Goal: Information Seeking & Learning: Get advice/opinions

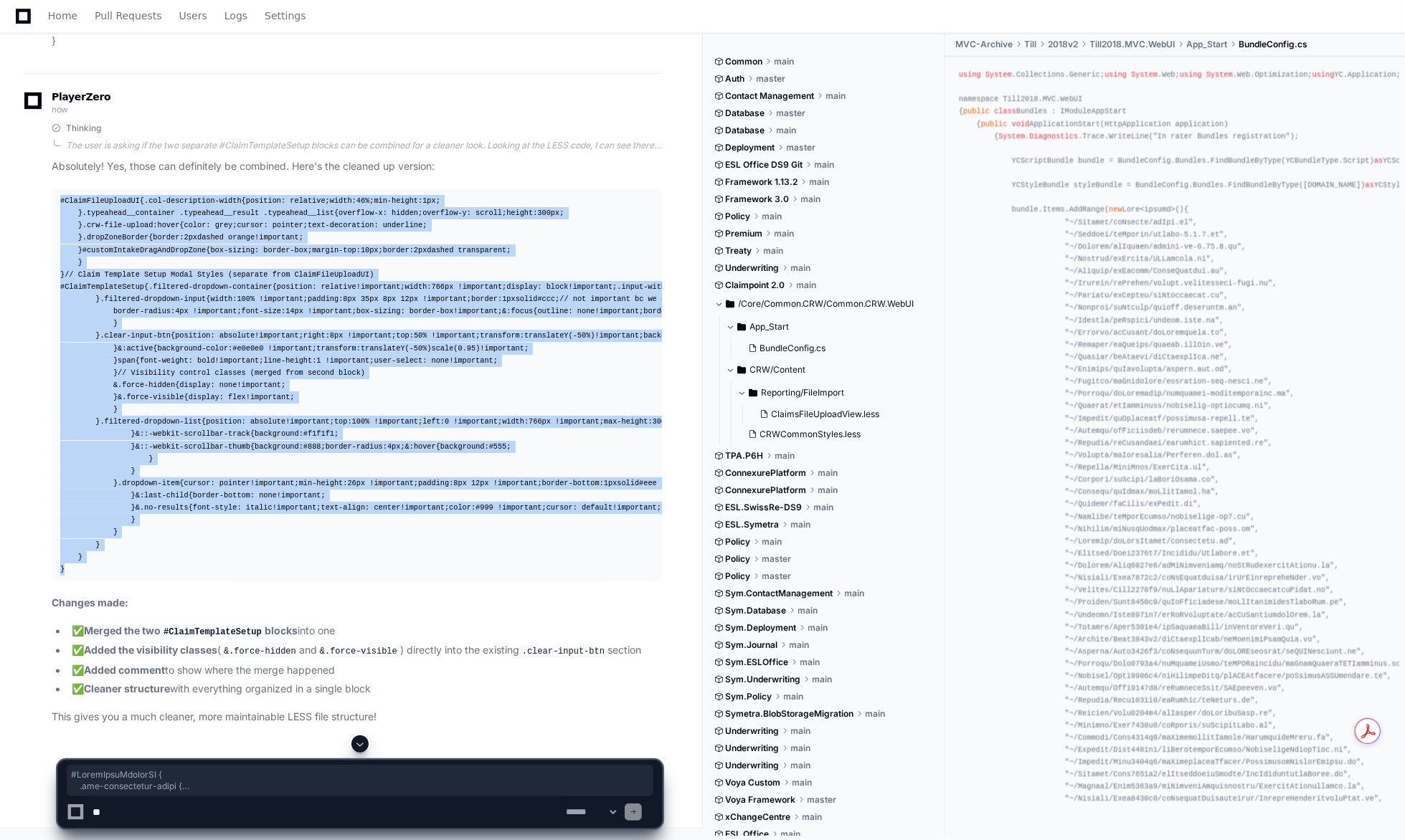
scroll to position [49477, 0]
click at [50, 12] on span "Home" at bounding box center [62, 15] width 29 height 8
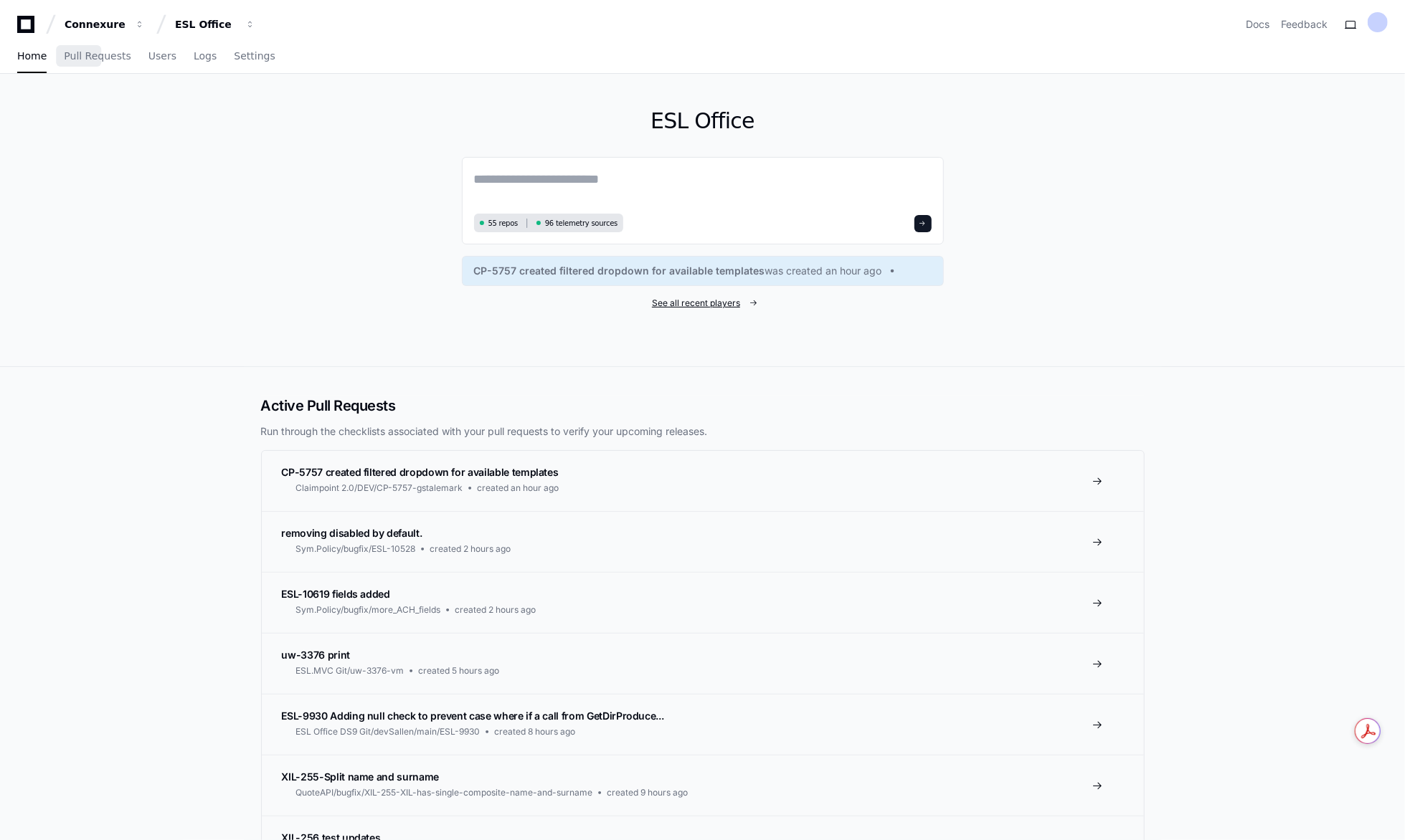
click at [704, 304] on span "See all recent players" at bounding box center [695, 303] width 88 height 11
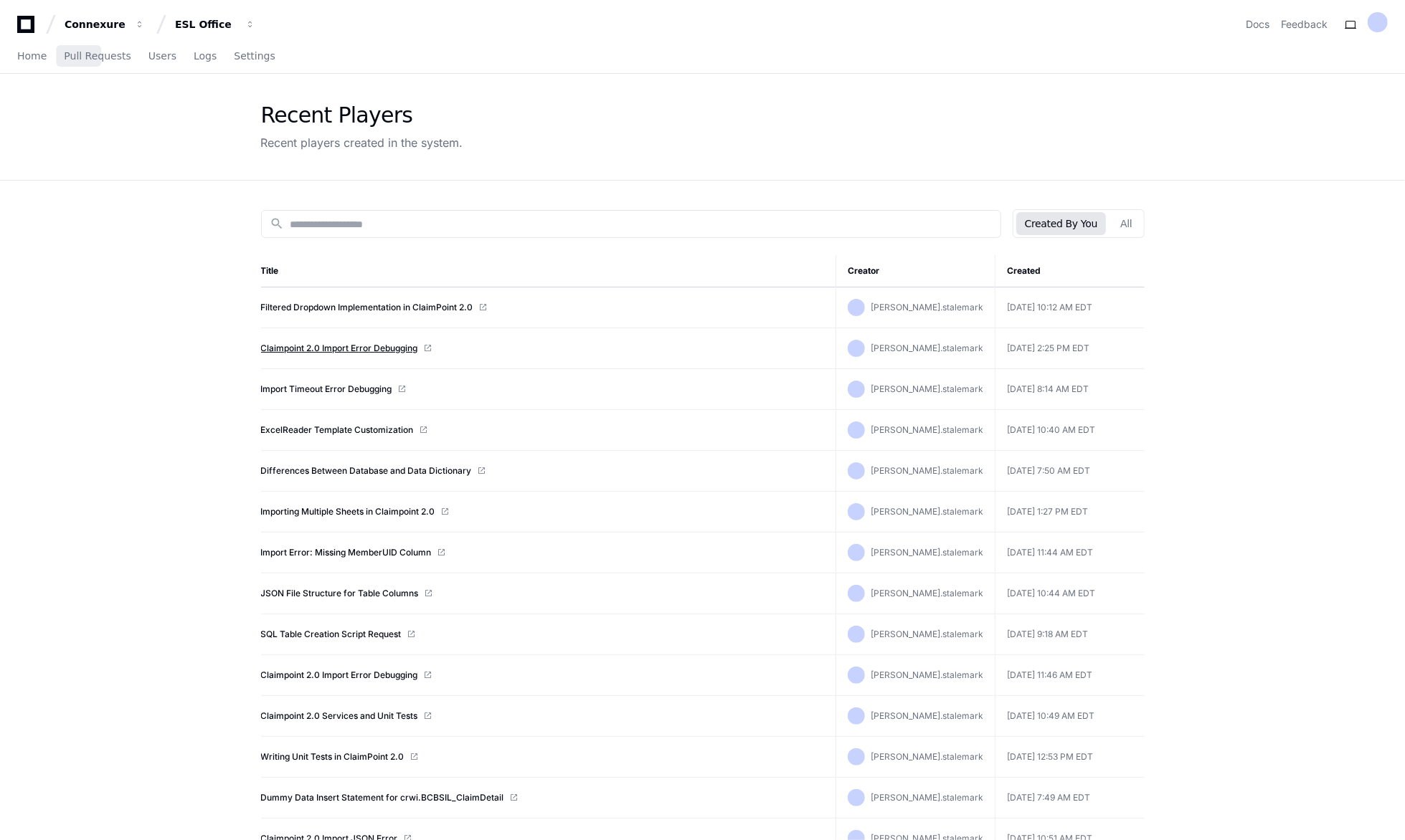
click at [371, 349] on link "Claimpoint 2.0 Import Error Debugging" at bounding box center [339, 348] width 157 height 11
click at [316, 388] on link "Import Timeout Error Debugging" at bounding box center [326, 388] width 132 height 11
click at [332, 426] on link "ExcelReader Template Customization" at bounding box center [337, 430] width 153 height 11
click at [338, 465] on link "Differences Between Database and Data Dictionary" at bounding box center [366, 470] width 210 height 11
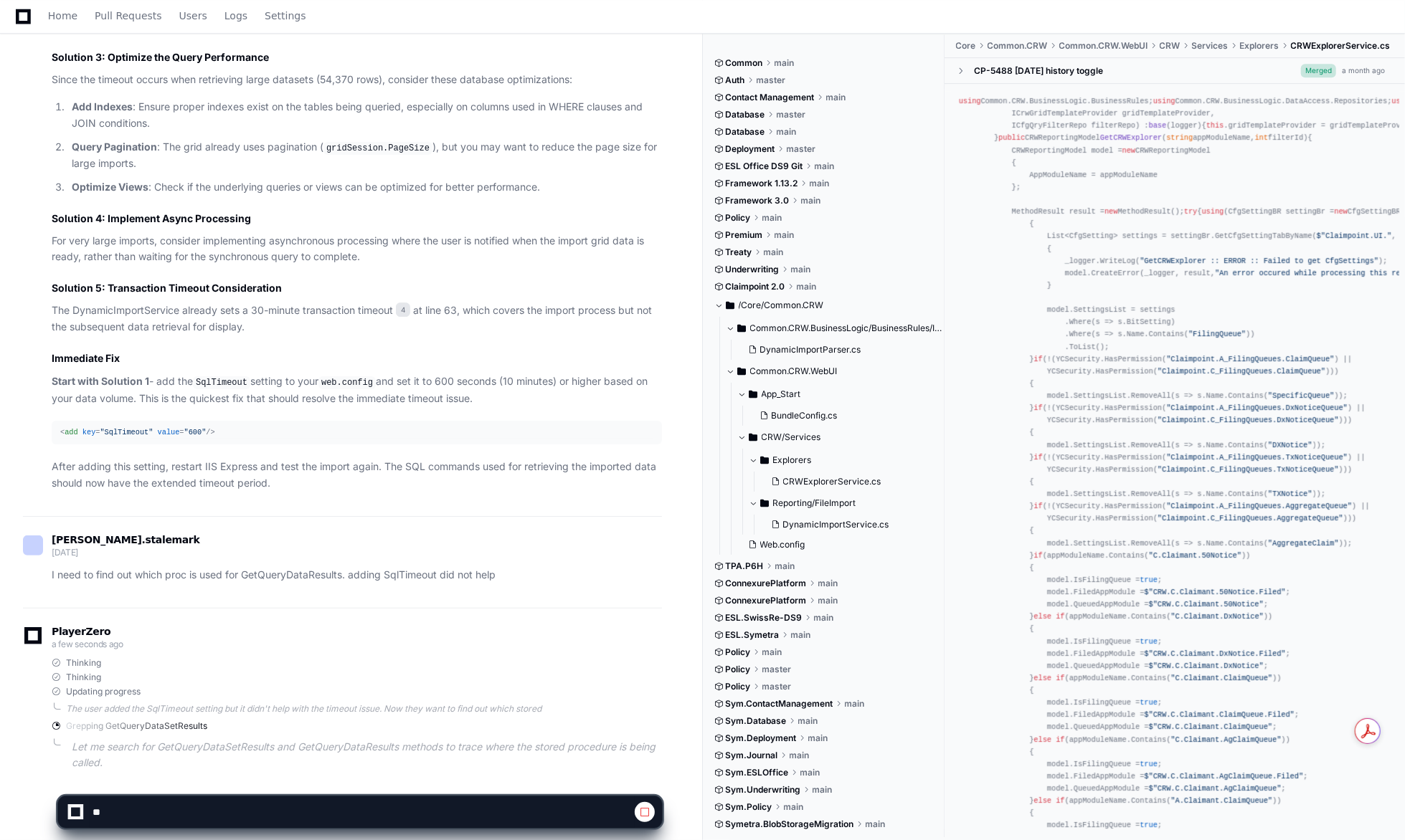
scroll to position [3419, 0]
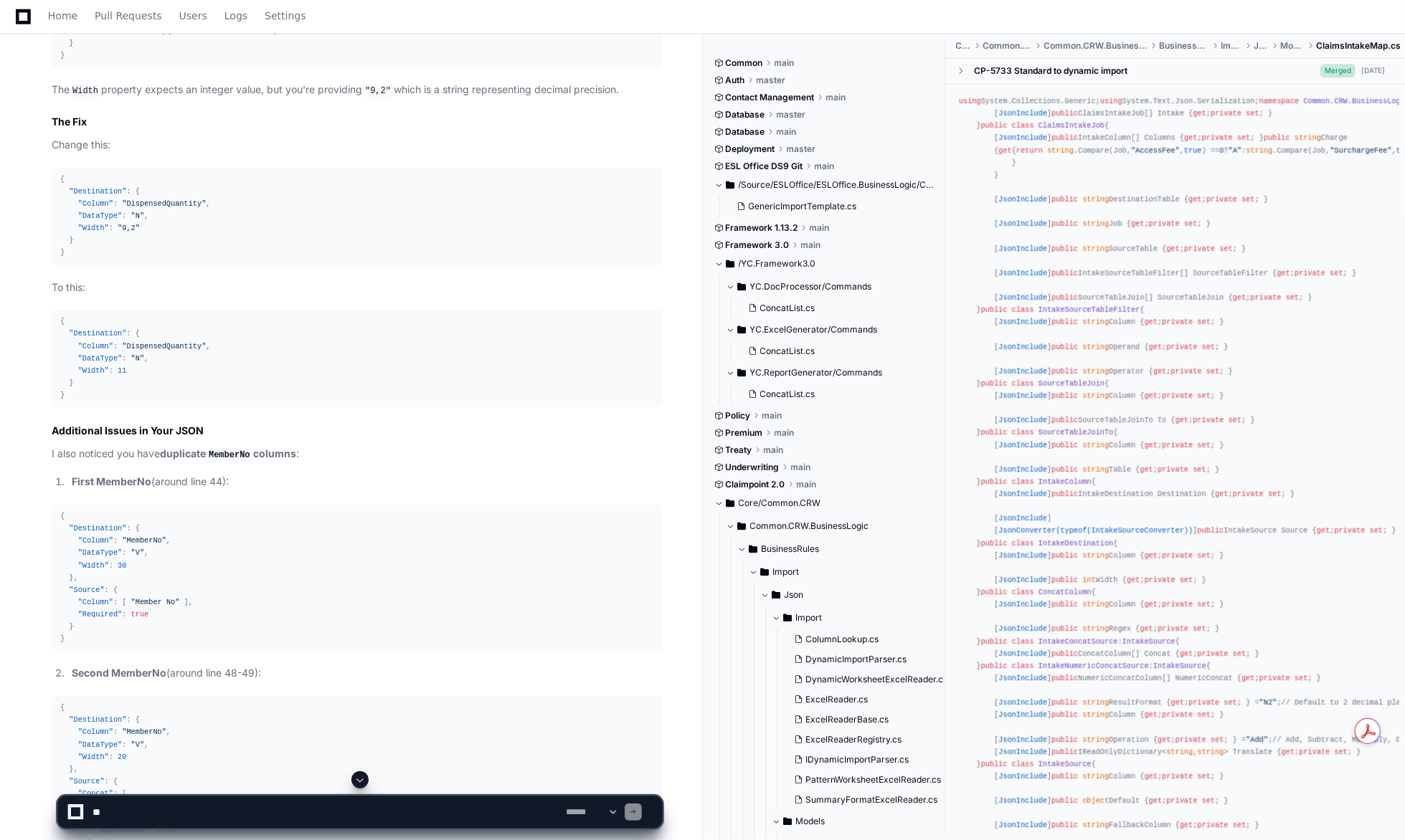
scroll to position [29100, 0]
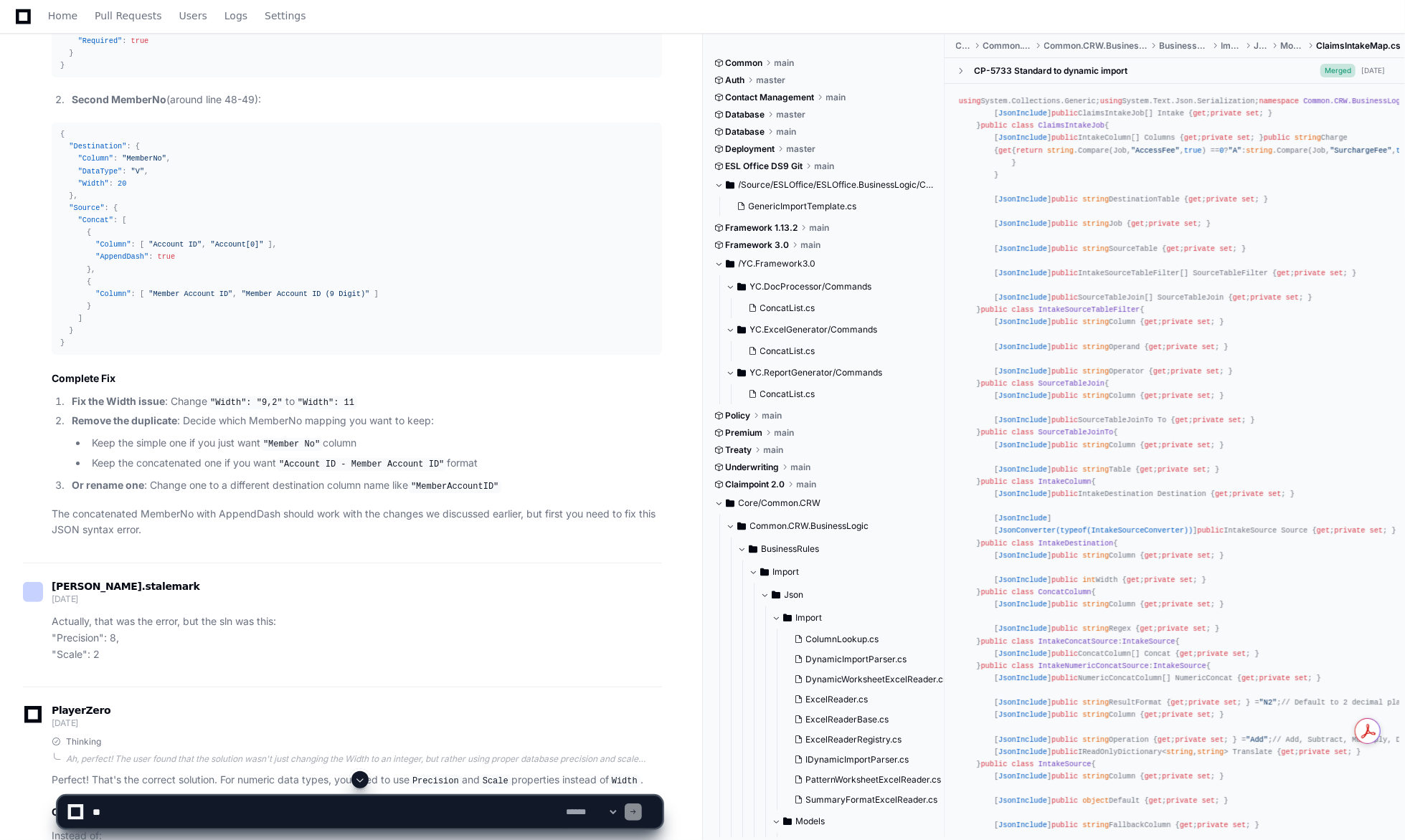
drag, startPoint x: 362, startPoint y: 777, endPoint x: 366, endPoint y: 770, distance: 8.1
click at [362, 777] on span at bounding box center [359, 779] width 11 height 11
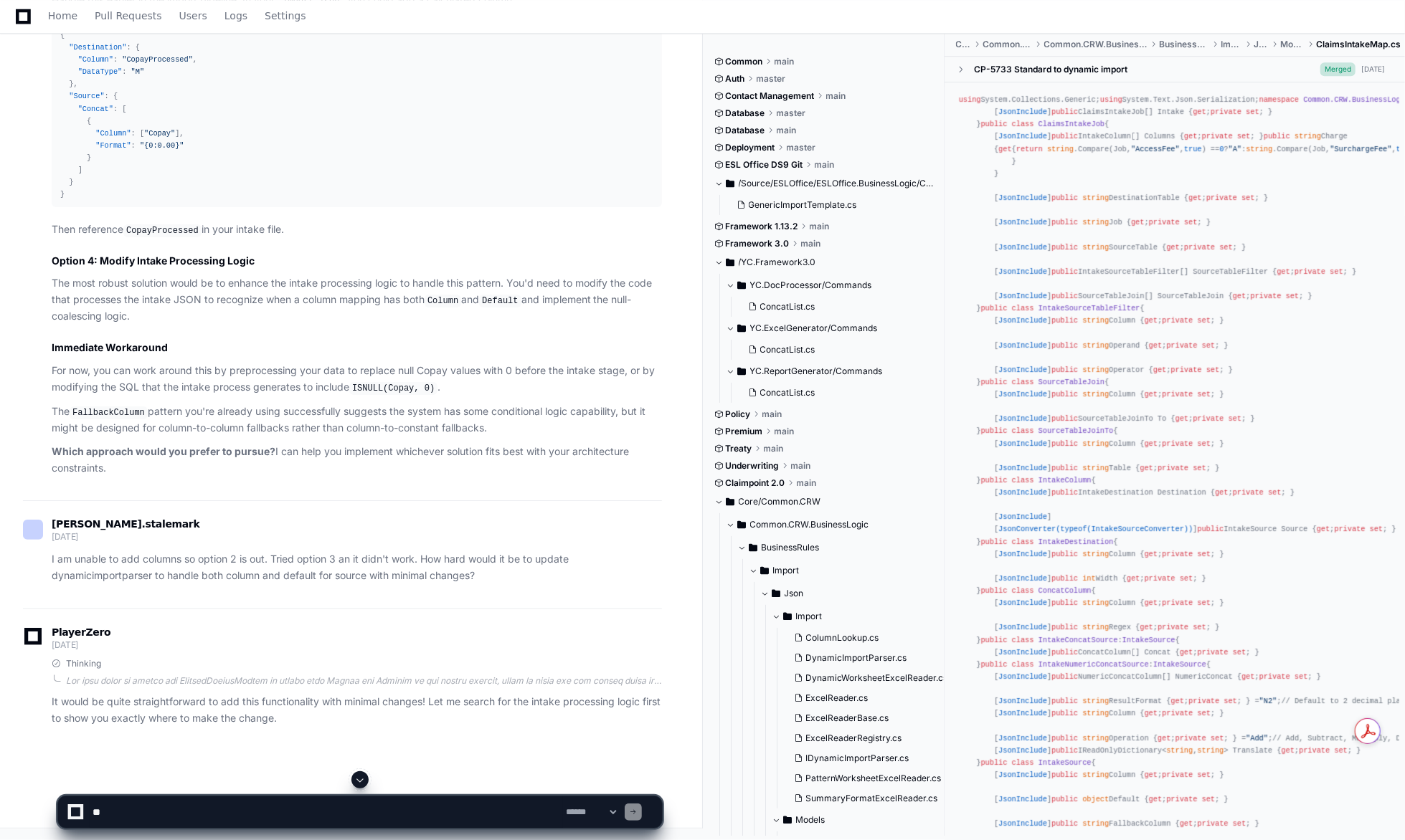
scroll to position [41799, 0]
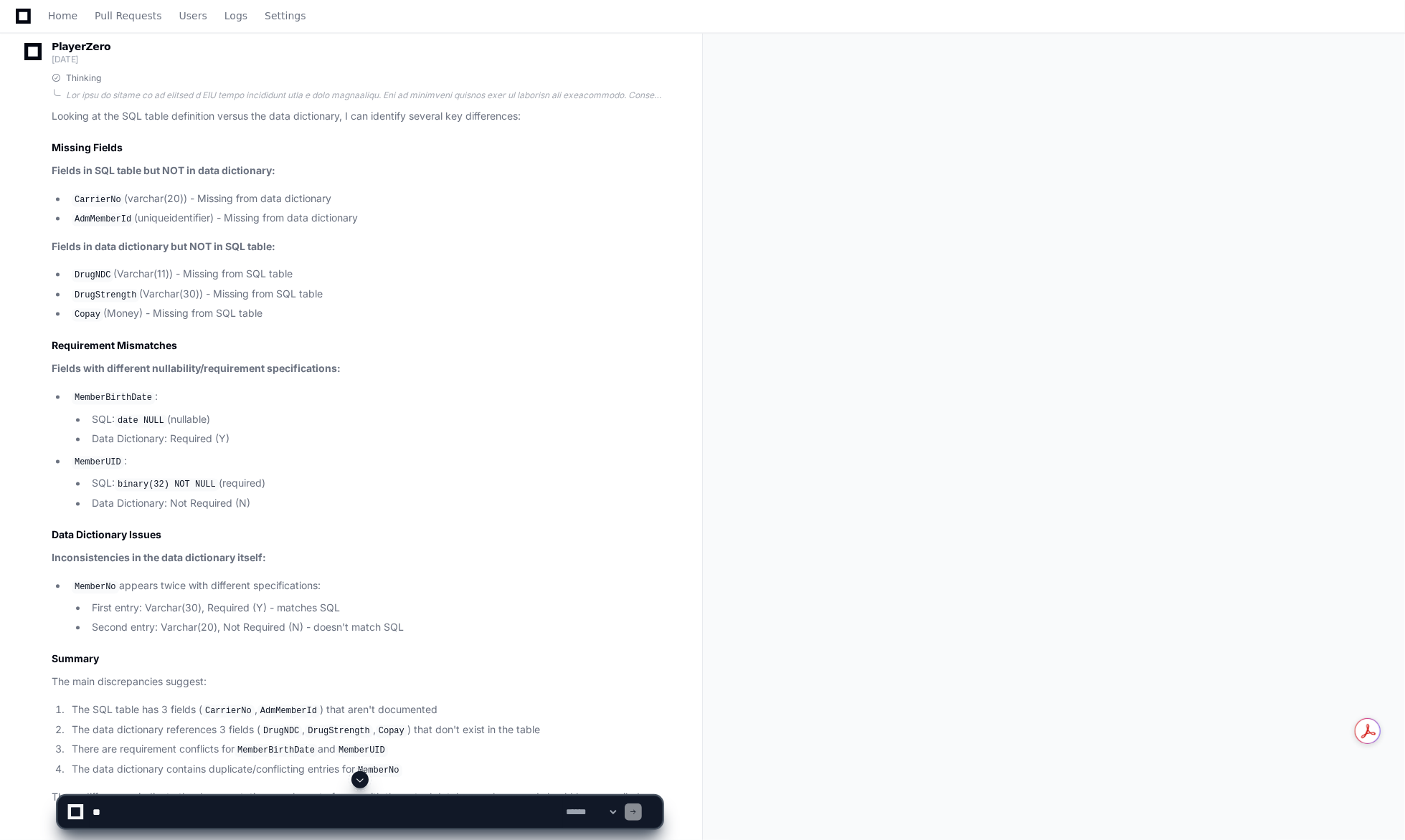
scroll to position [6358, 0]
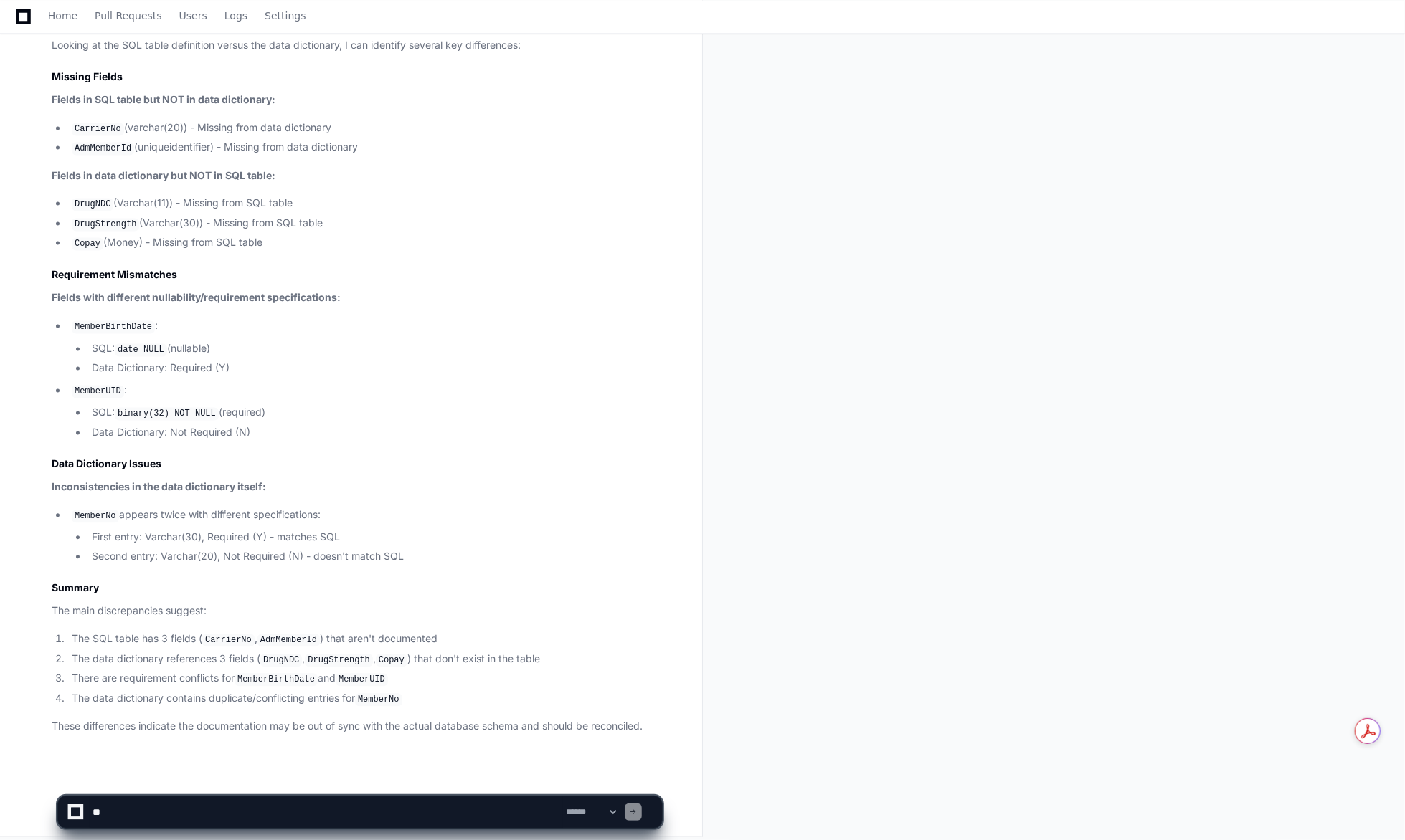
click at [27, 20] on icon at bounding box center [23, 16] width 15 height 15
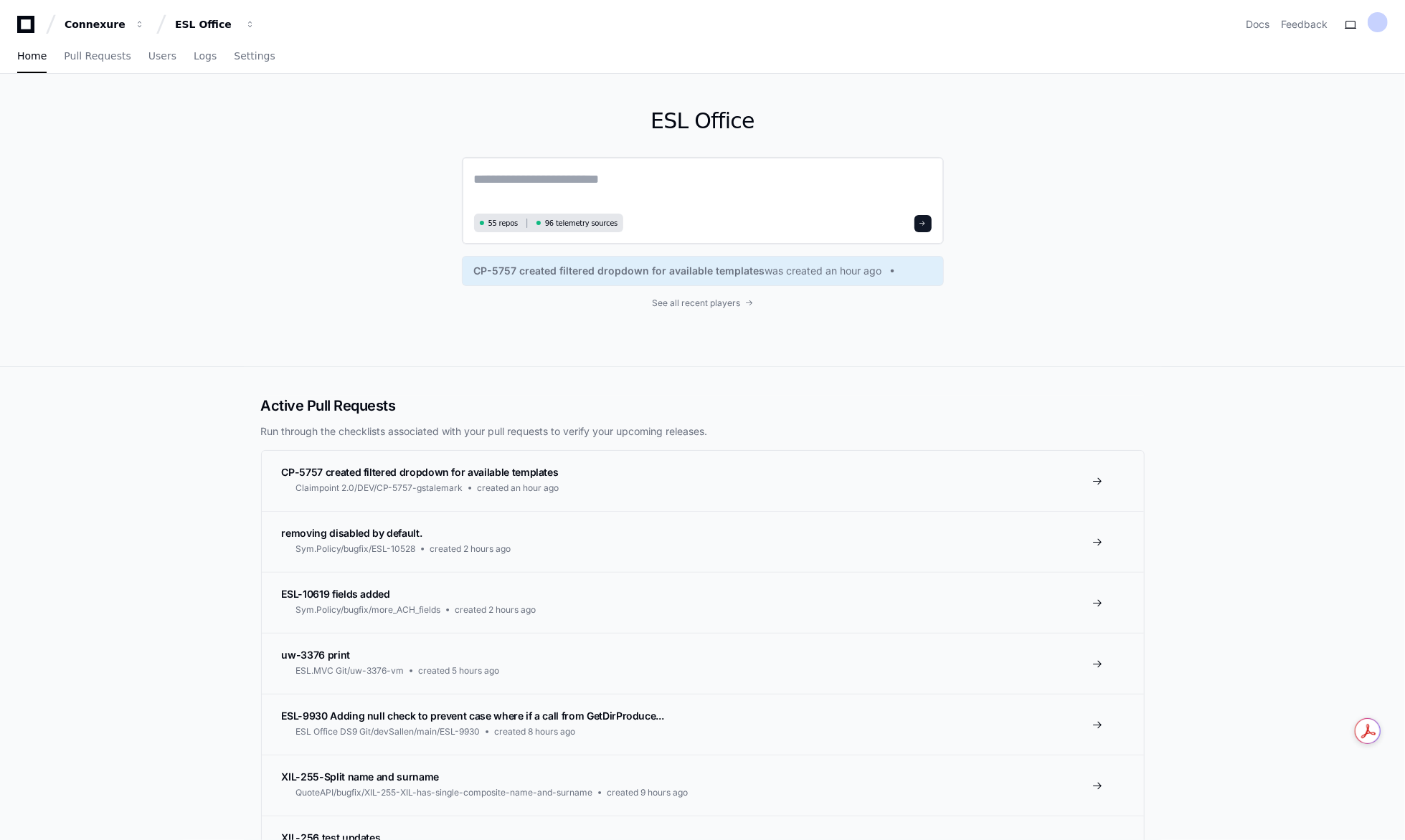
click at [631, 172] on textarea at bounding box center [703, 189] width 458 height 40
click at [804, 178] on textarea "**********" at bounding box center [703, 188] width 458 height 38
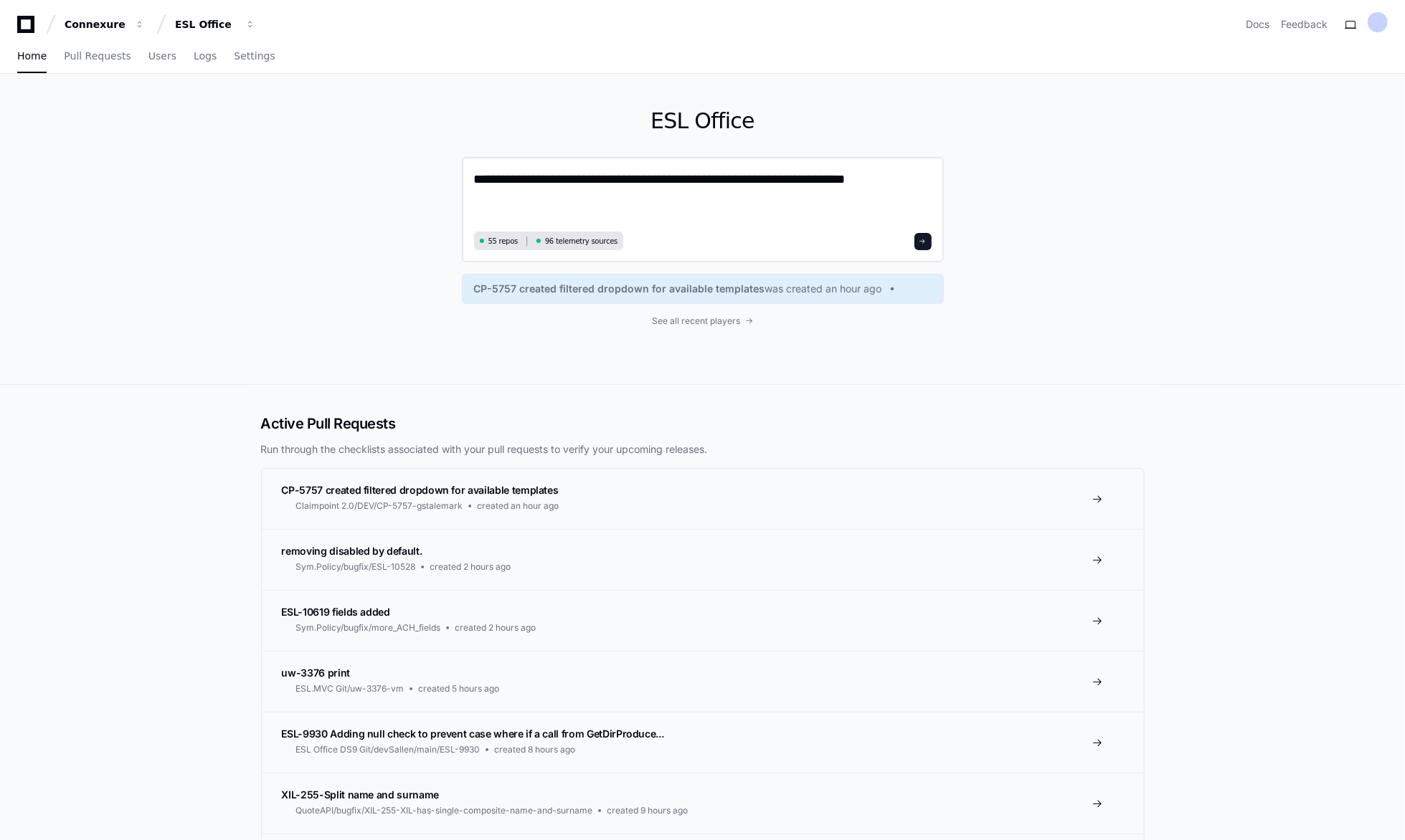
paste textarea "**********"
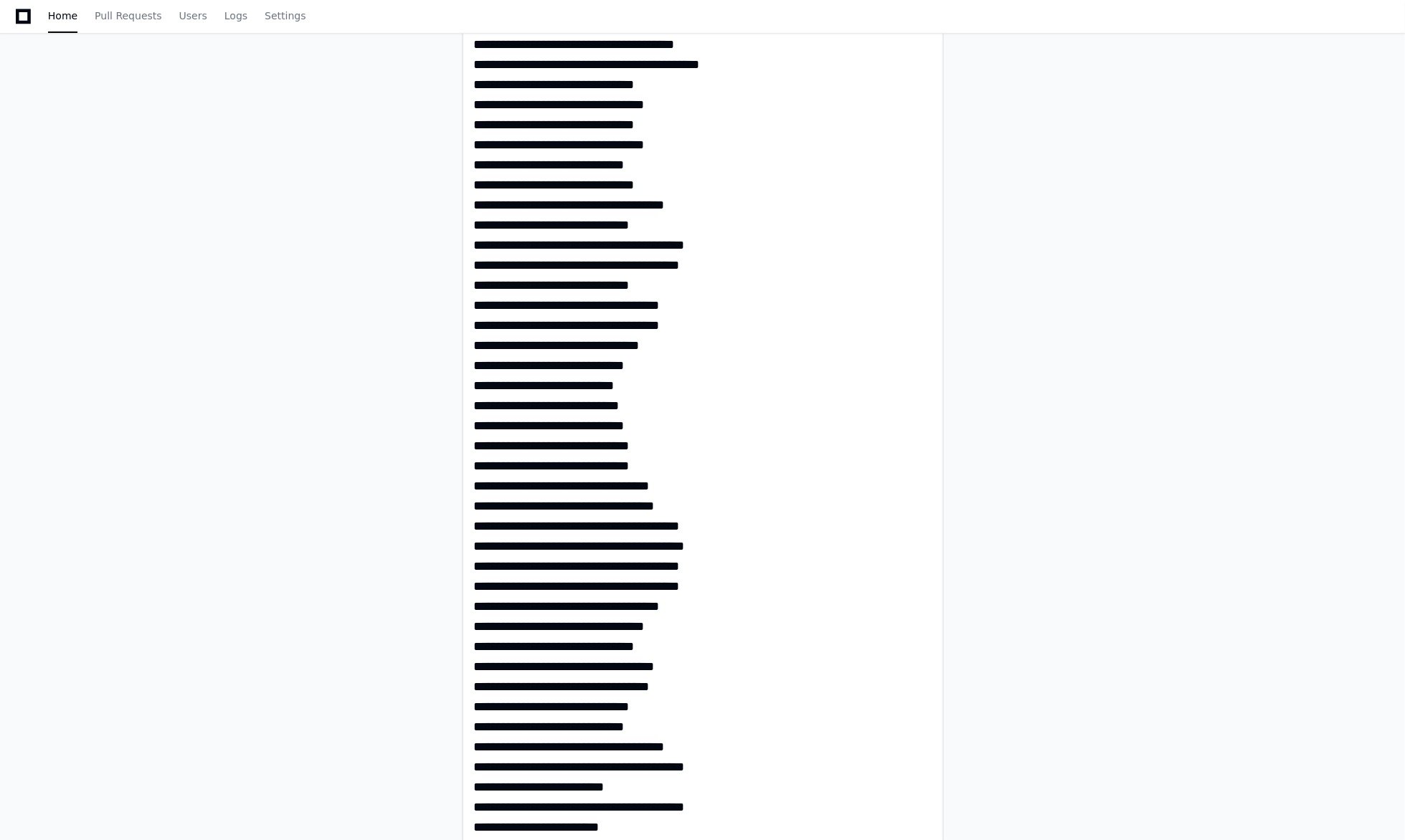
scroll to position [909, 0]
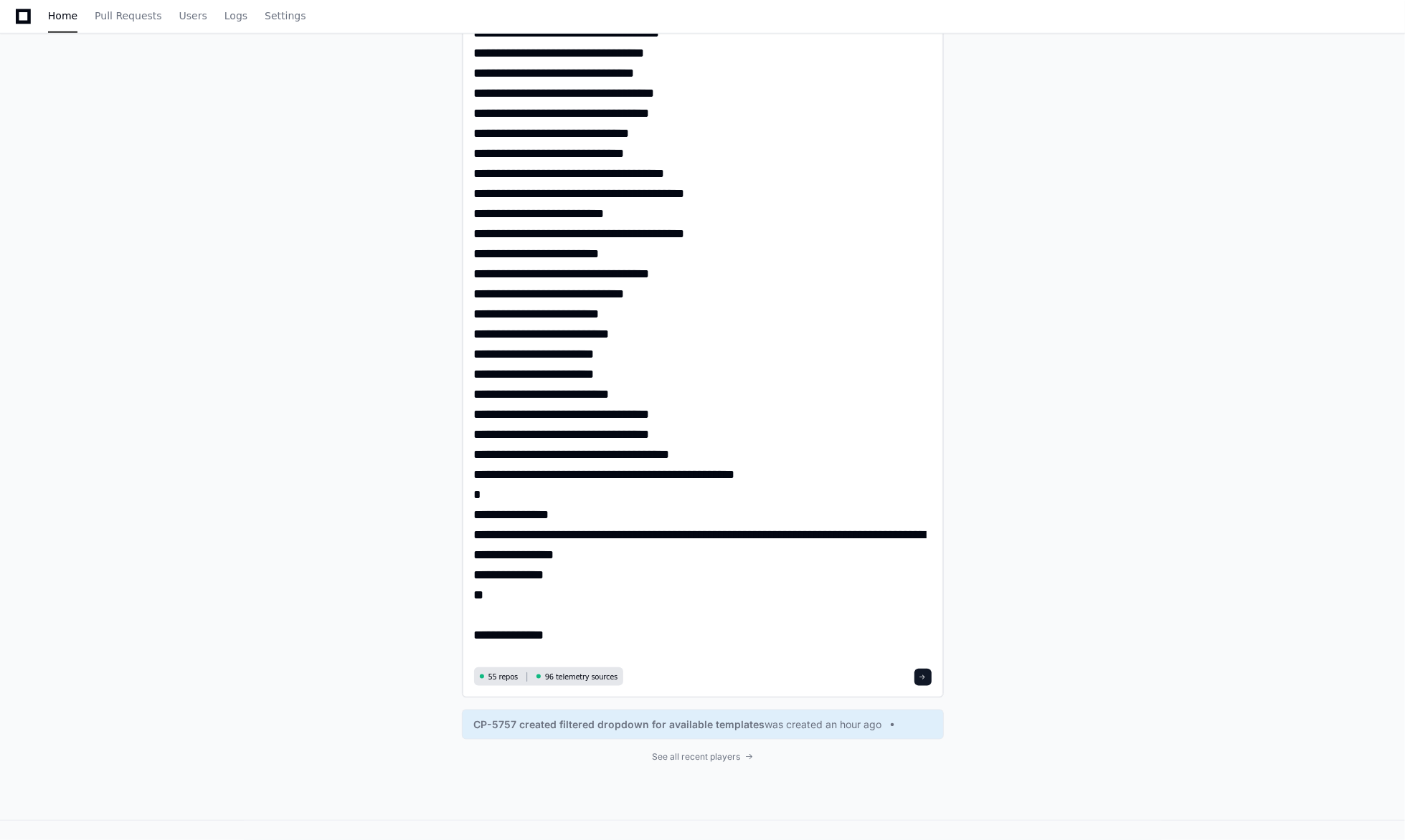
drag, startPoint x: 525, startPoint y: 634, endPoint x: 583, endPoint y: 633, distance: 58.0
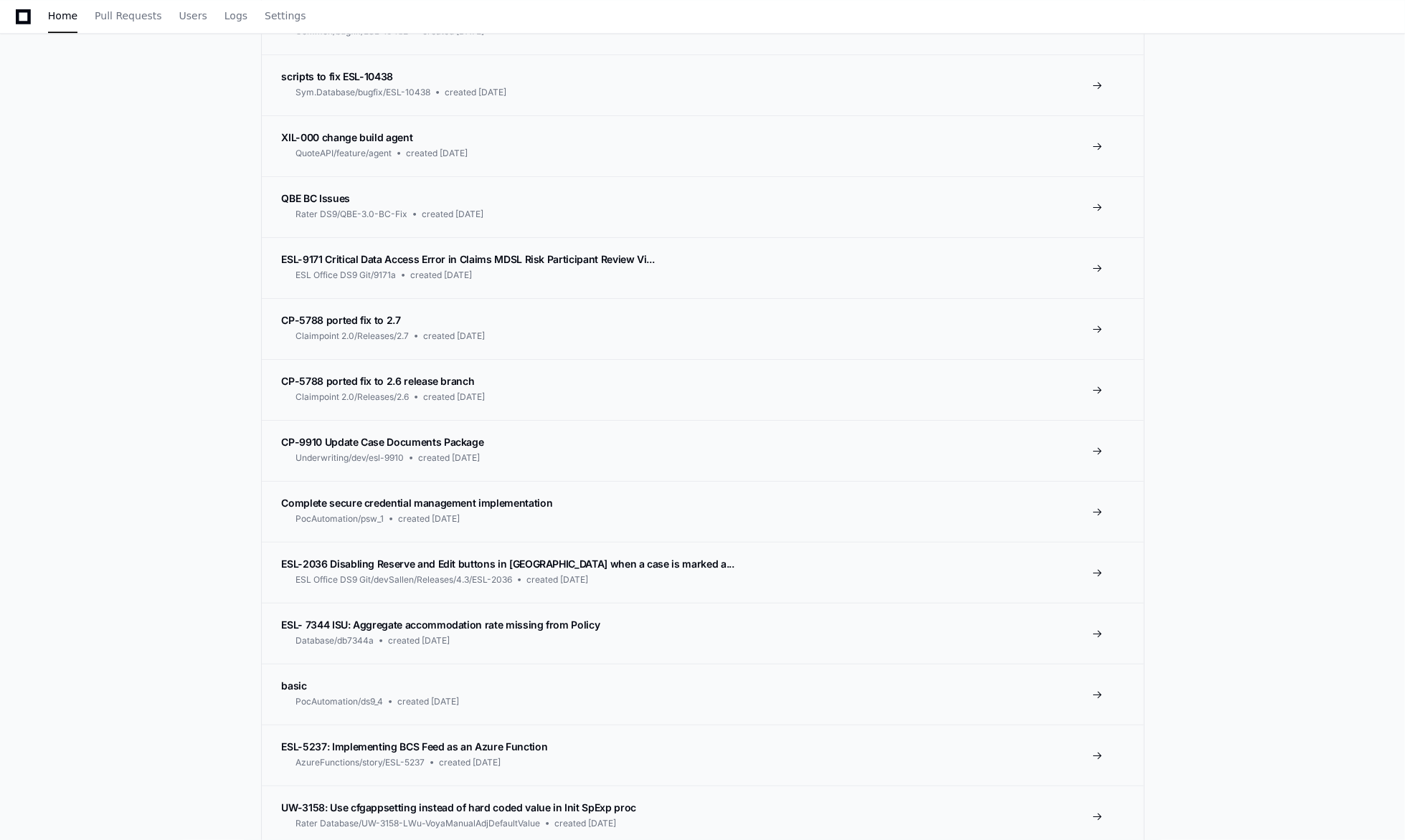
scroll to position [2955, 0]
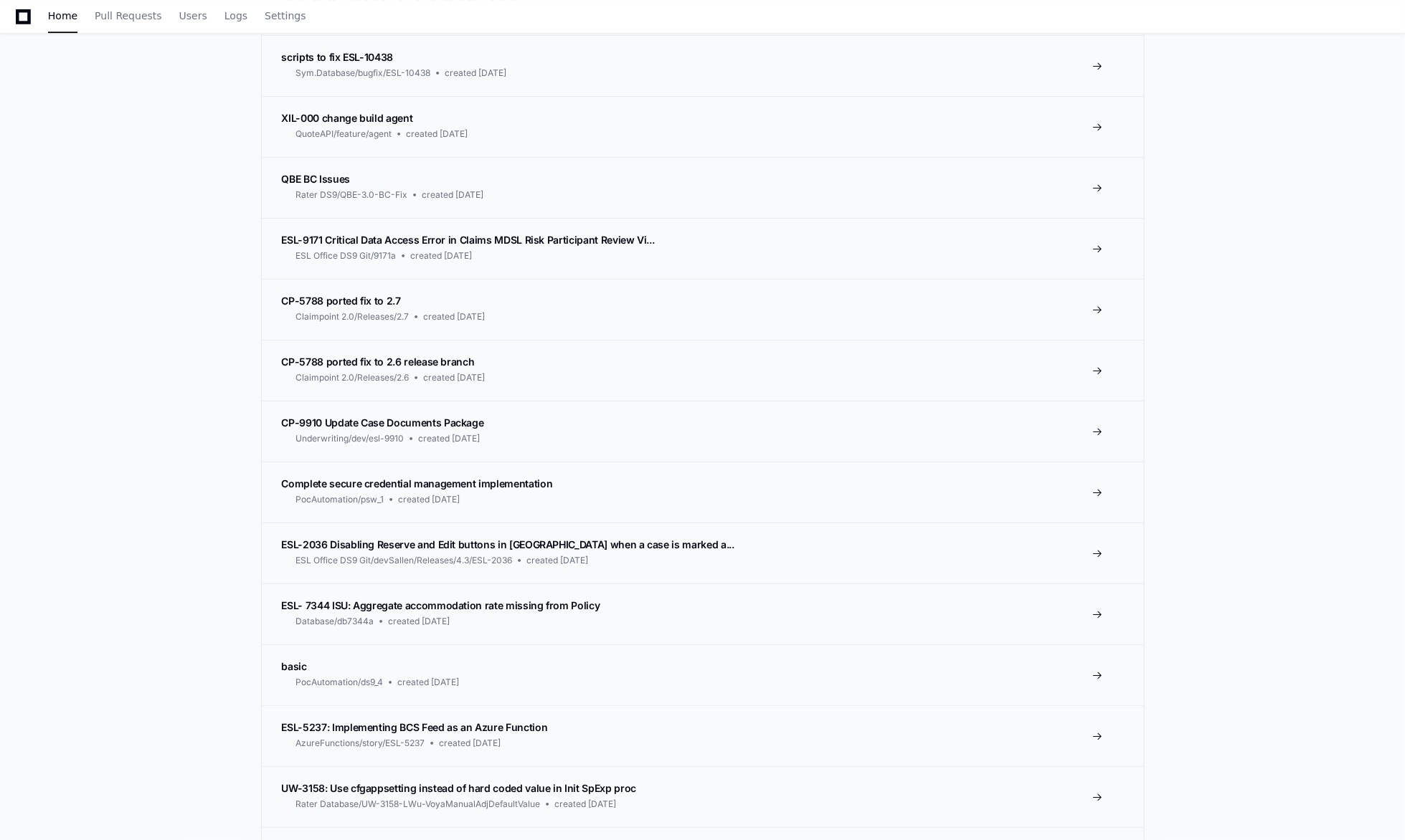
paste textarea "**********"
type textarea "**********"
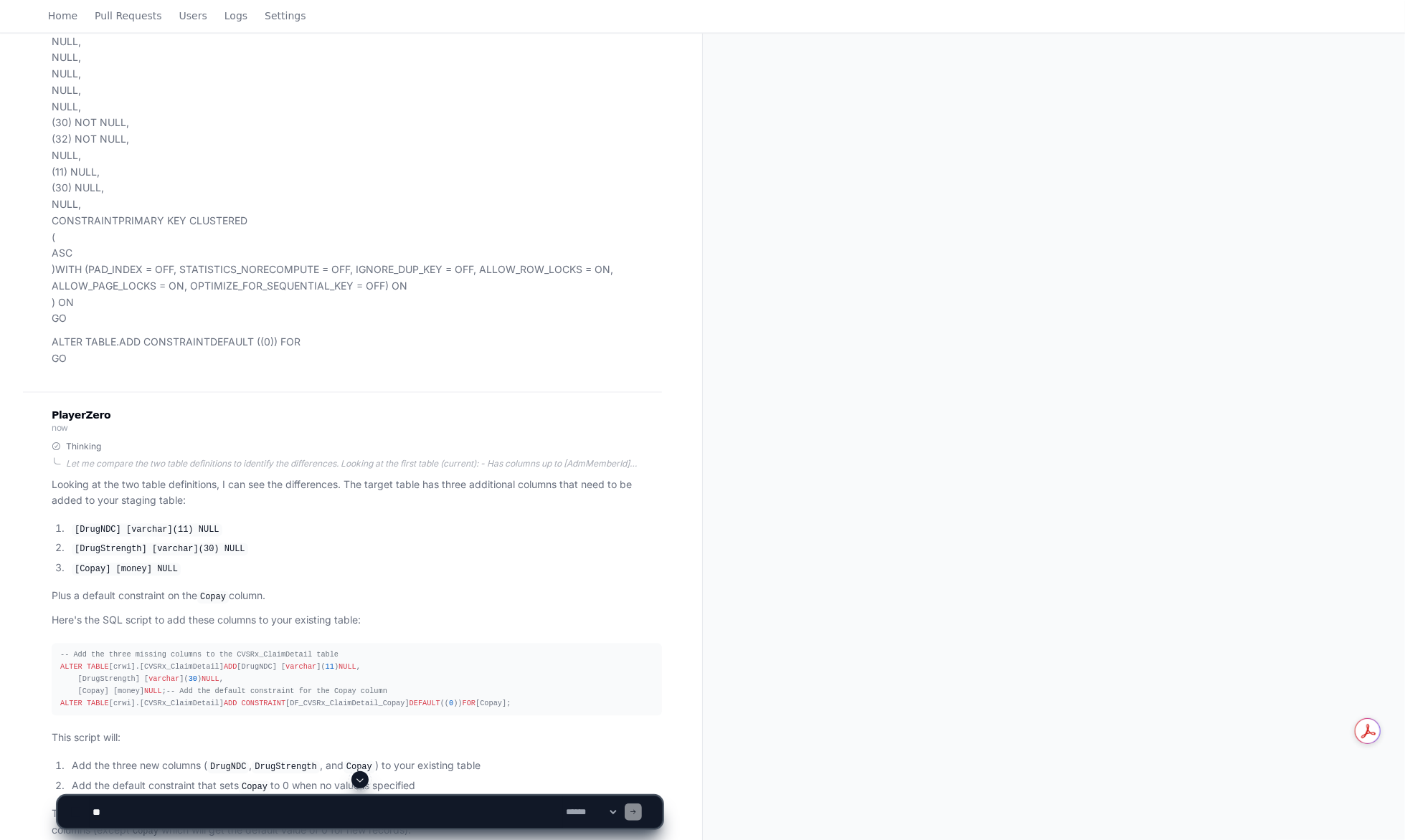
scroll to position [2249, 0]
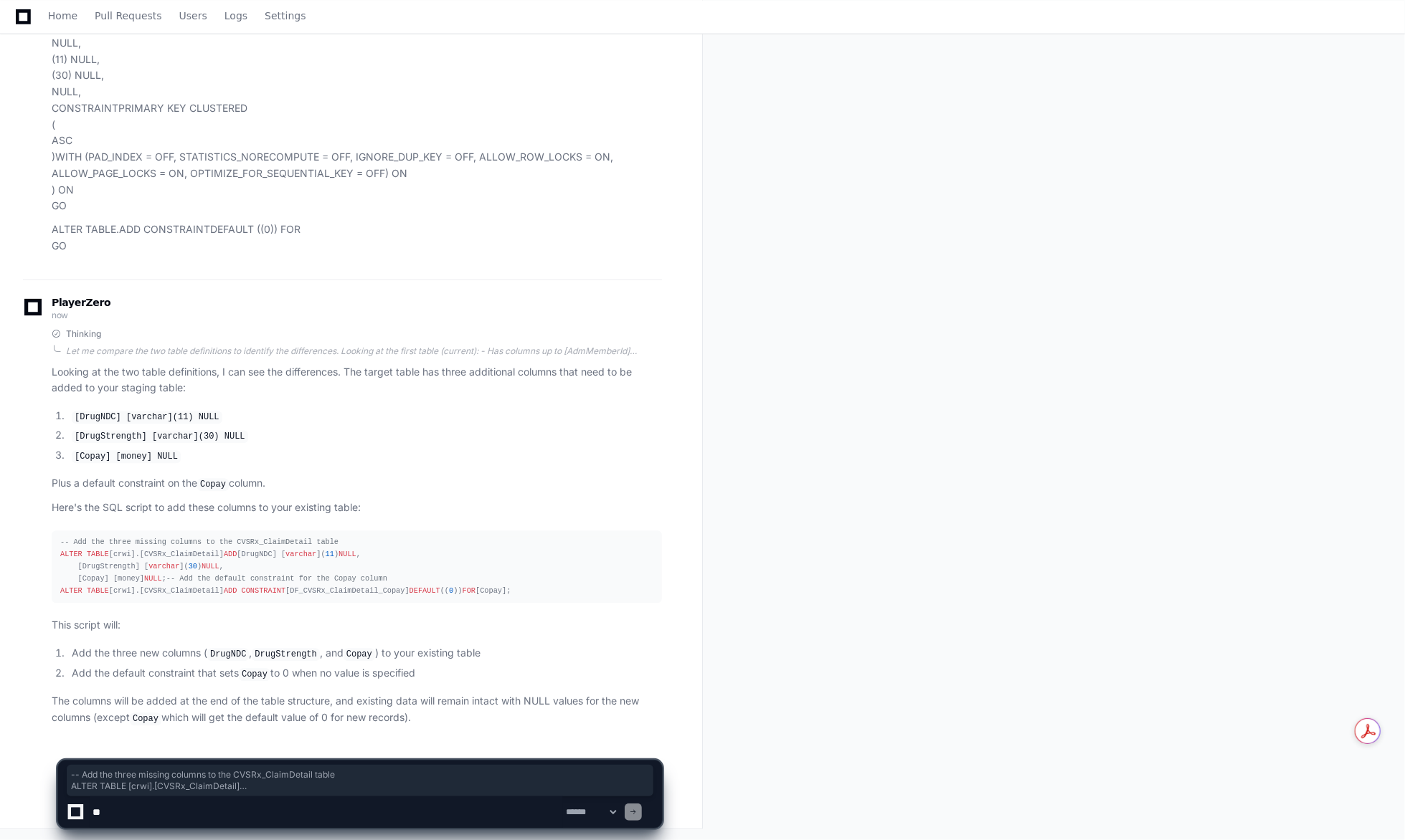
drag, startPoint x: 62, startPoint y: 481, endPoint x: 392, endPoint y: 595, distance: 349.1
click at [392, 595] on div "-- Add the three missing columns to the CVSRx_ClaimDetail table ALTER TABLE [cr…" at bounding box center [356, 567] width 593 height 62
copy div "-- Add the three missing columns to the CVSRx_ClaimDetail table ALTER TABLE [cr…"
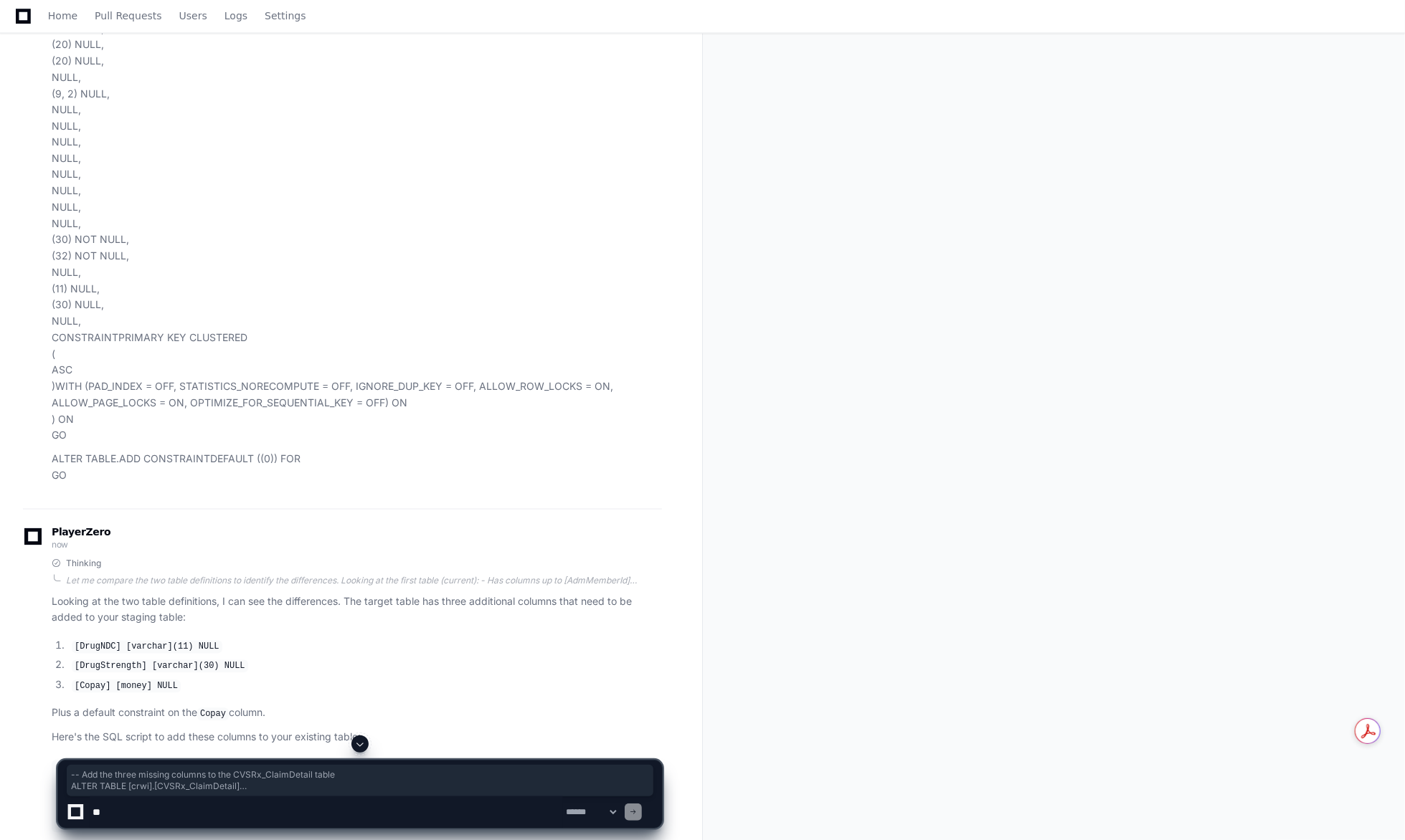
scroll to position [1747, 0]
